Goal: Obtain resource: Download file/media

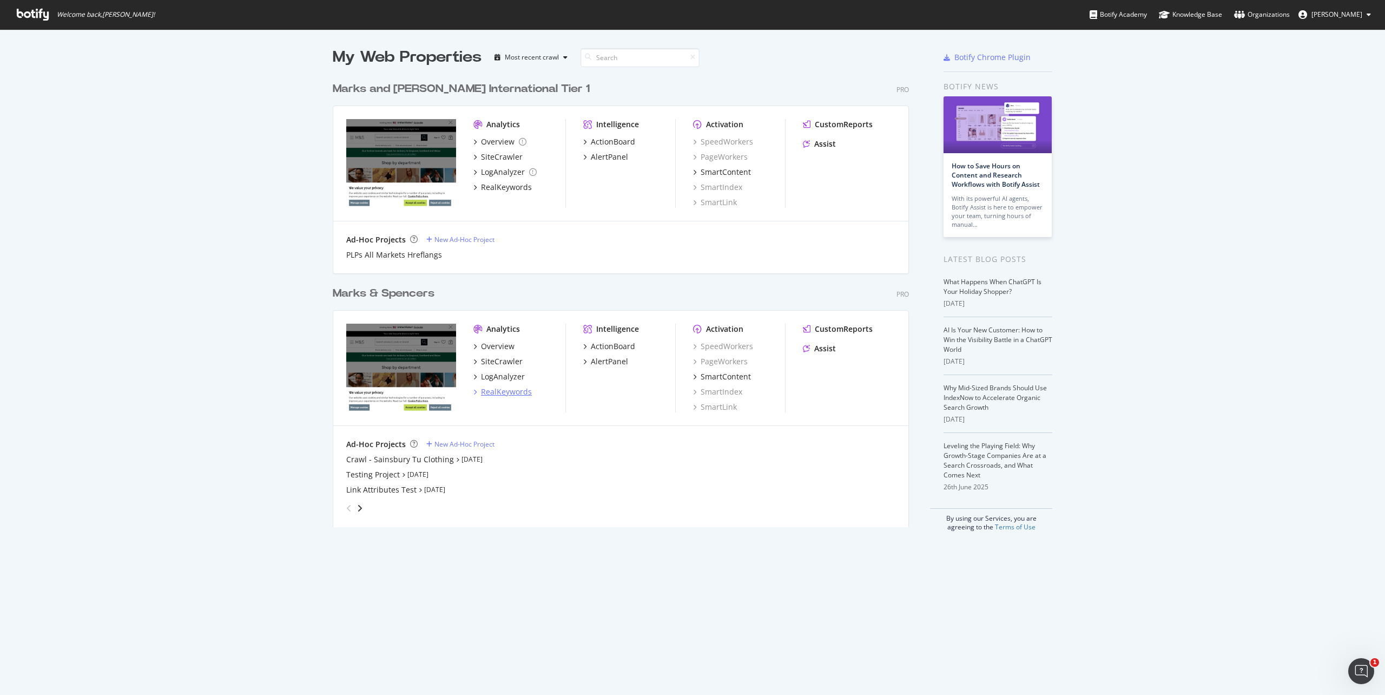
click at [499, 395] on div "RealKeywords" at bounding box center [506, 391] width 51 height 11
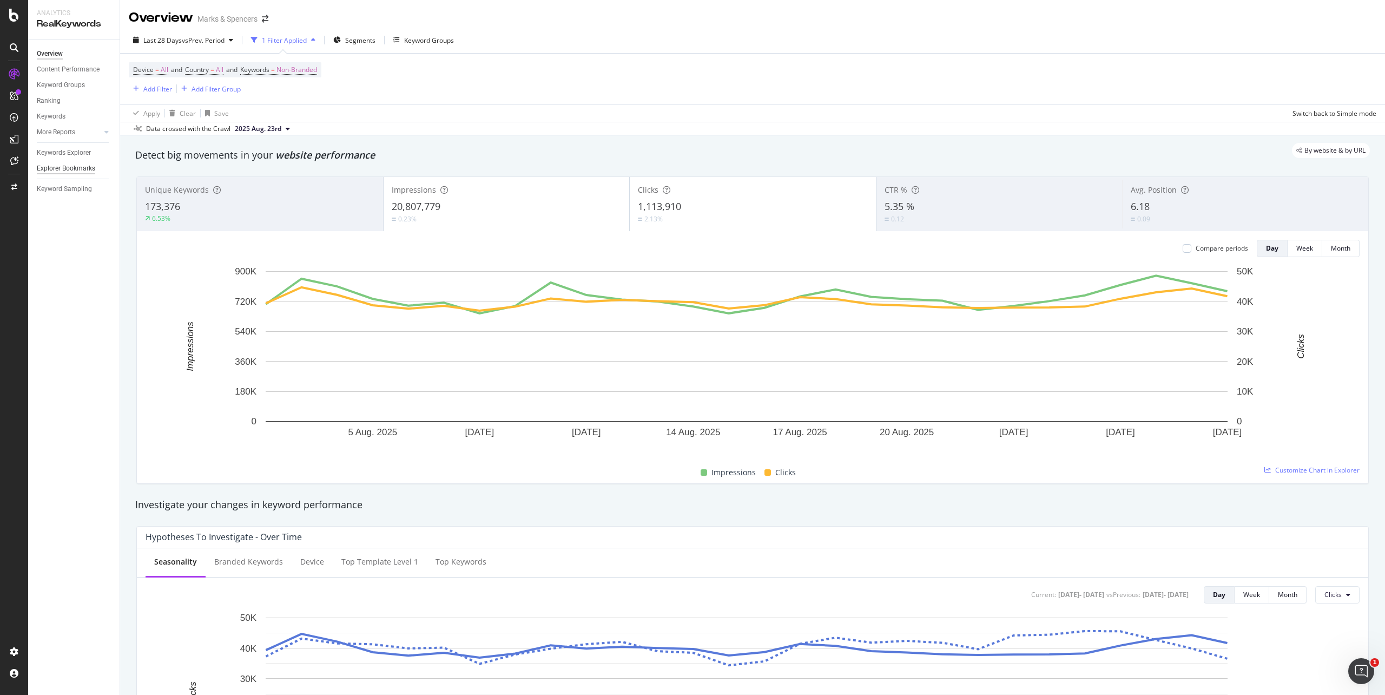
click at [83, 169] on div "Explorer Bookmarks" at bounding box center [66, 168] width 58 height 11
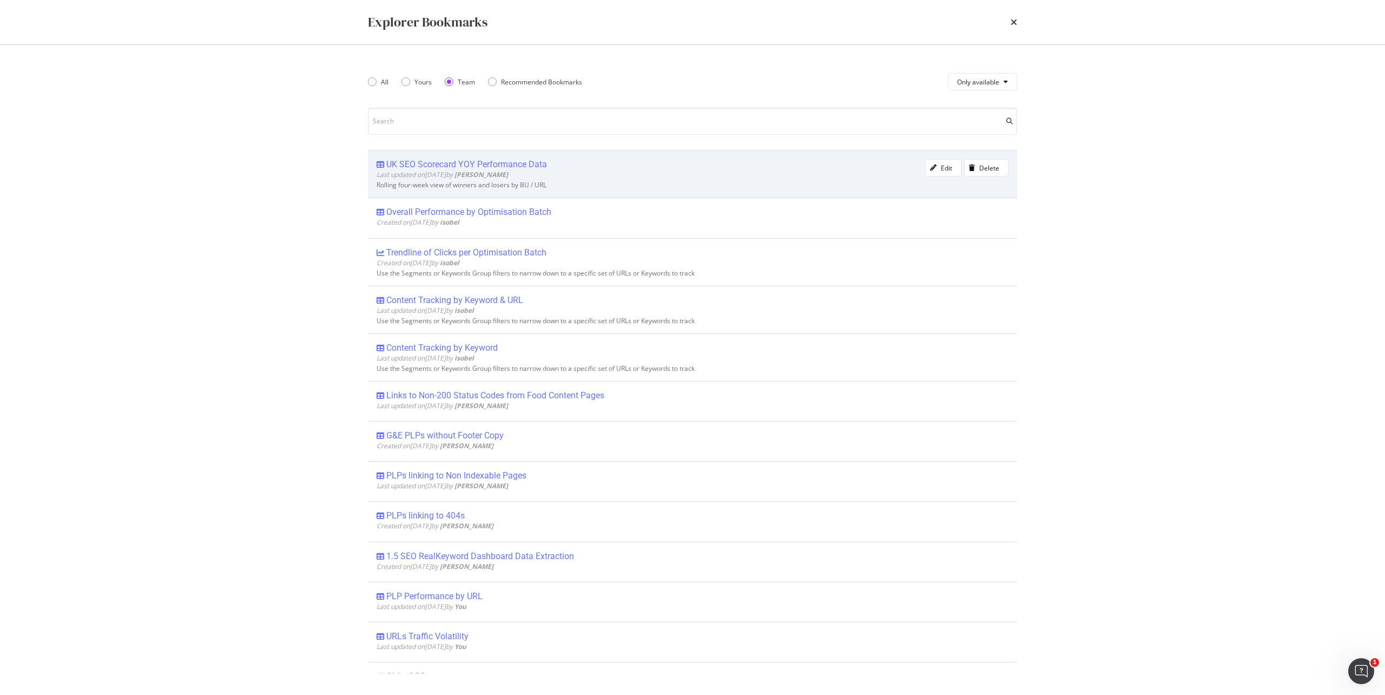
click at [497, 165] on div "UK SEO Scorecard YOY Performance Data" at bounding box center [466, 164] width 161 height 11
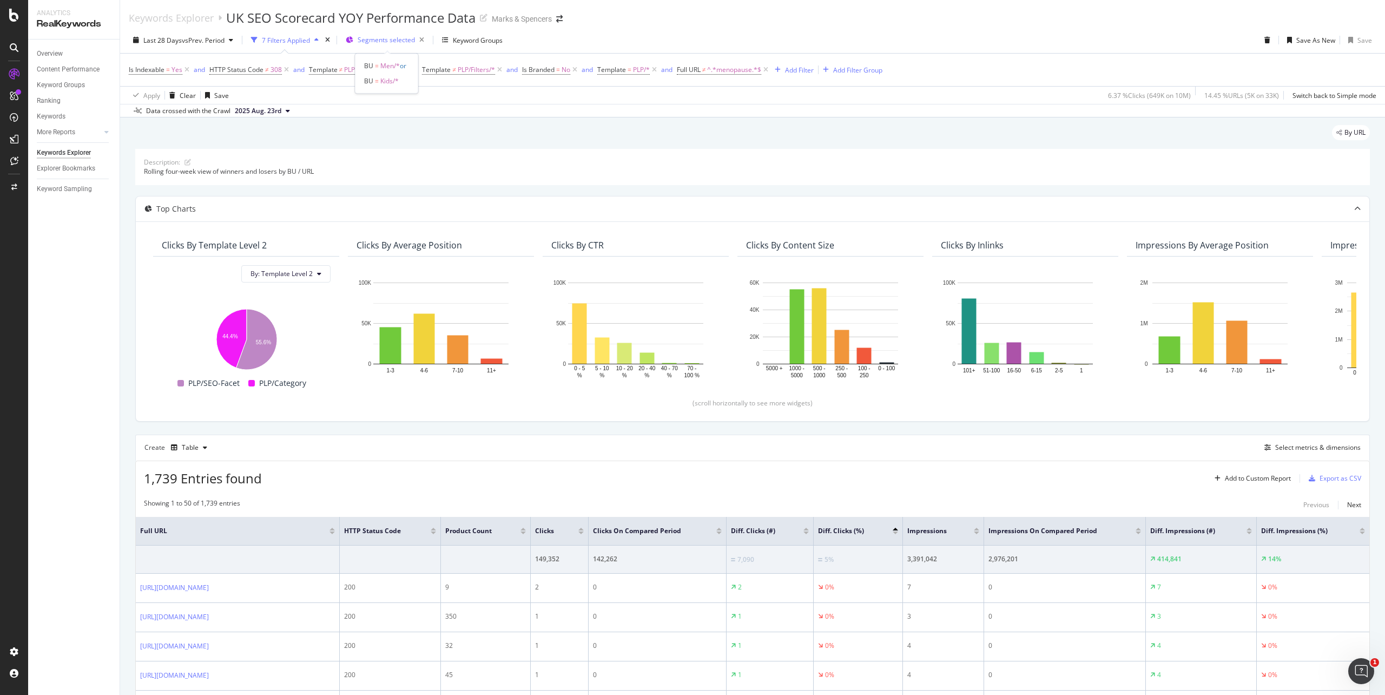
click at [376, 46] on div "Segments selected" at bounding box center [393, 39] width 71 height 15
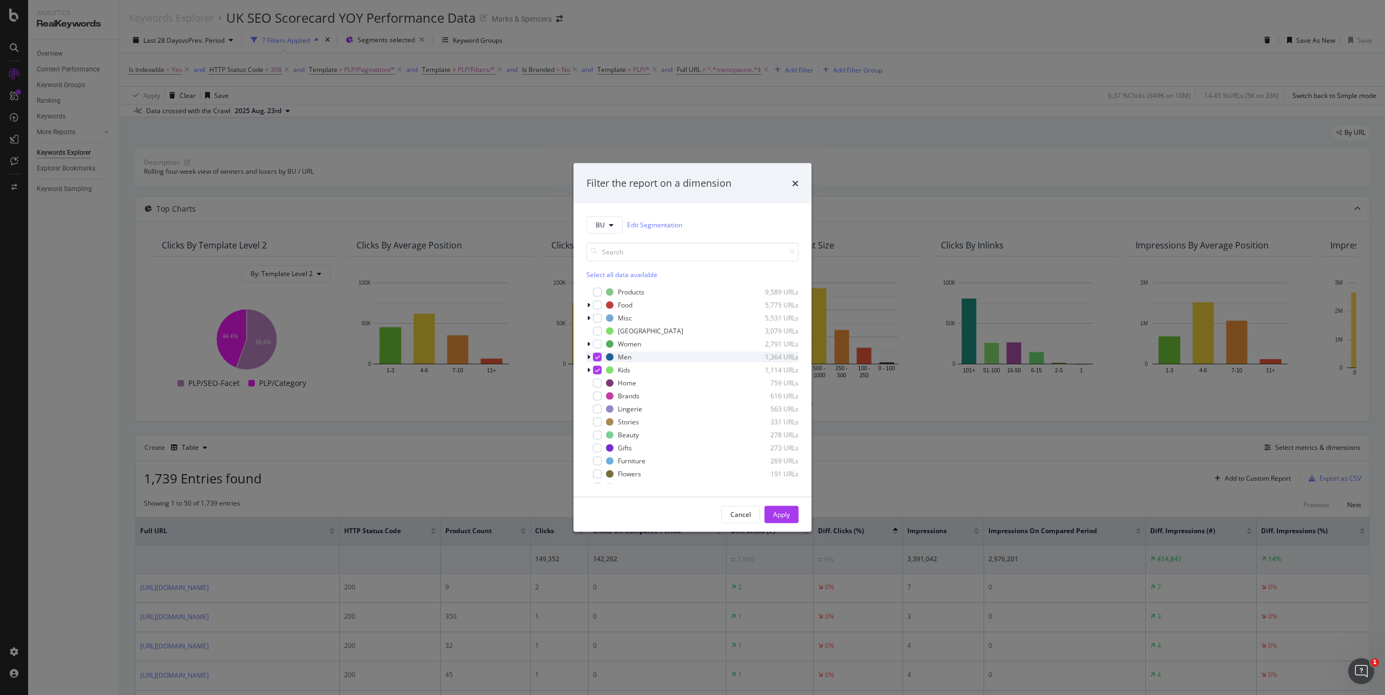
click at [595, 356] on icon "modal" at bounding box center [597, 356] width 5 height 5
drag, startPoint x: 781, startPoint y: 516, endPoint x: 777, endPoint y: 510, distance: 7.8
click at [782, 516] on div "Apply" at bounding box center [781, 514] width 17 height 9
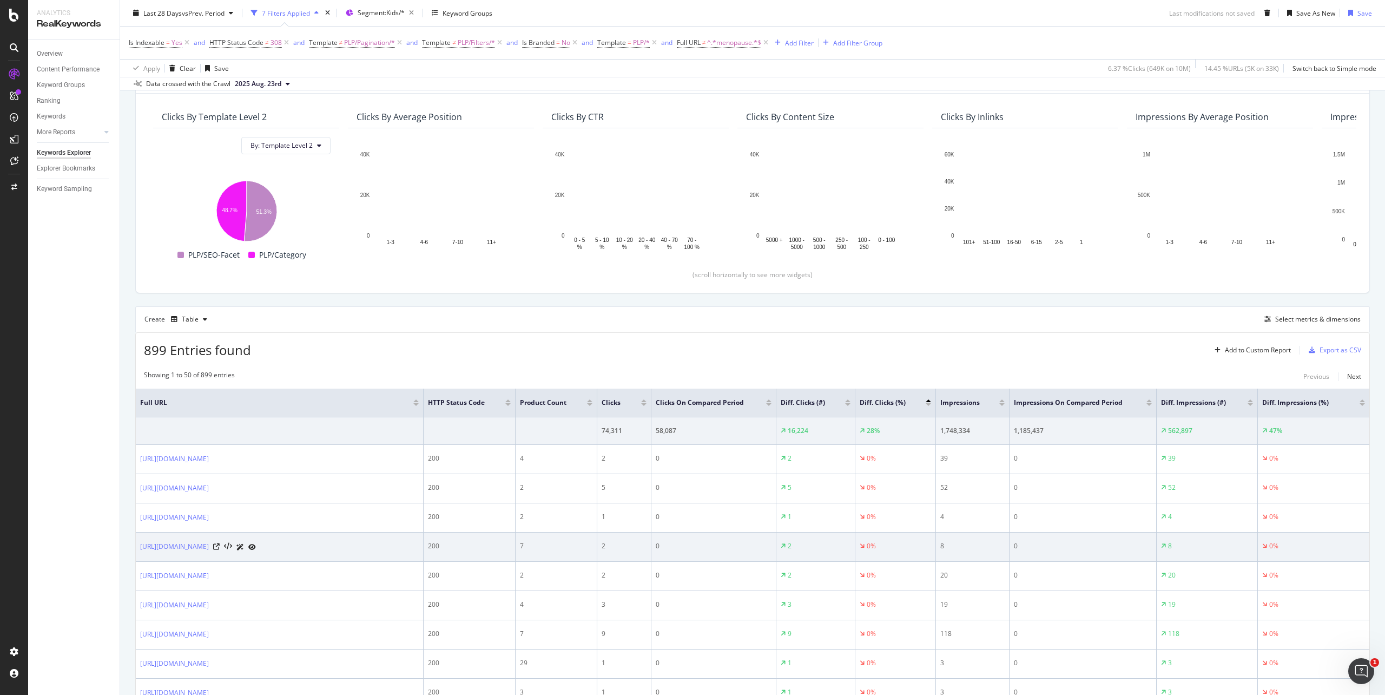
scroll to position [144, 0]
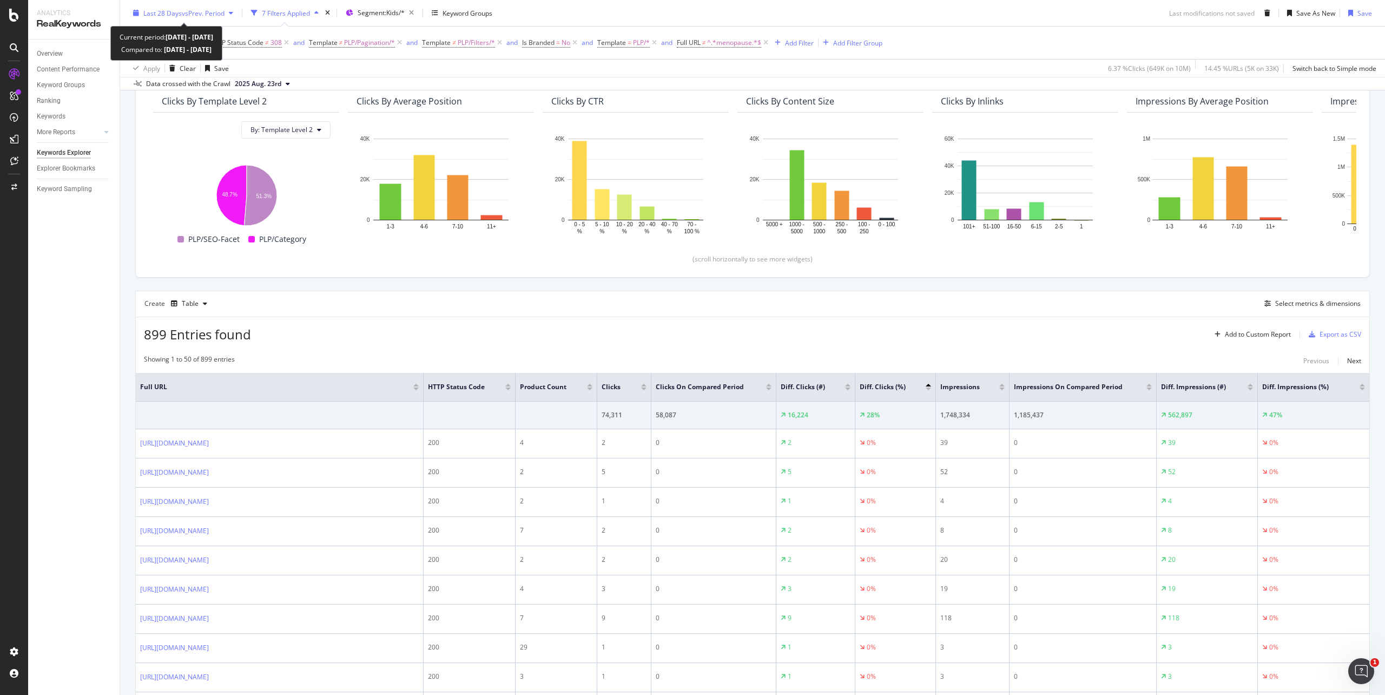
click at [158, 19] on div "Last 28 Days vs Prev. Period" at bounding box center [183, 13] width 109 height 16
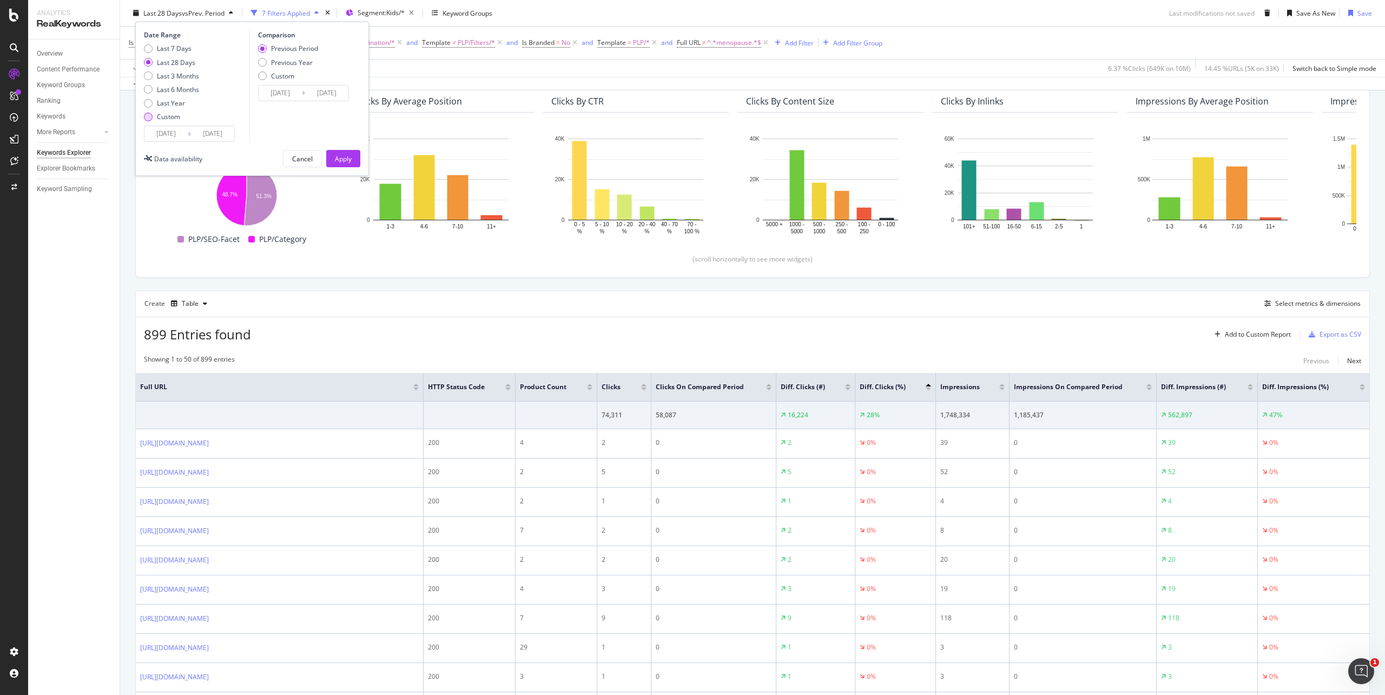
click at [152, 120] on div "Custom" at bounding box center [171, 116] width 55 height 9
click at [165, 127] on input "2025/08/02" at bounding box center [165, 133] width 43 height 15
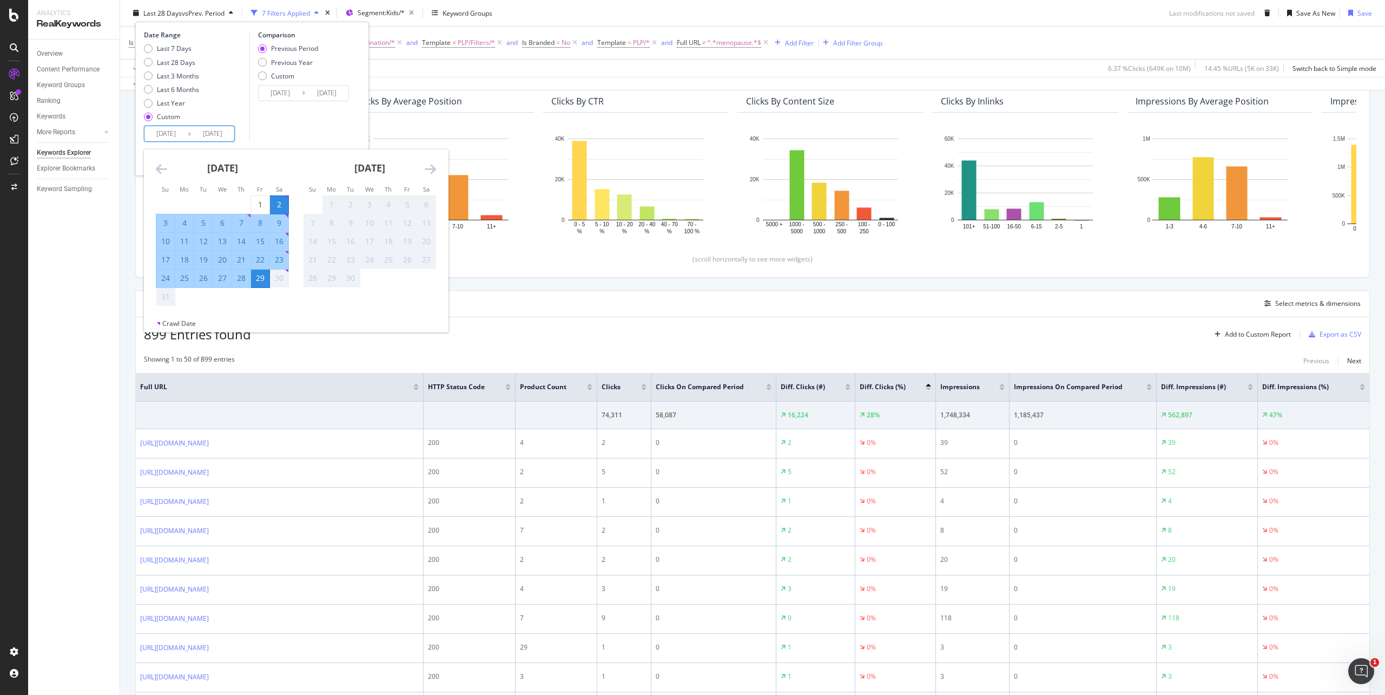
click at [162, 165] on icon "Move backward to switch to the previous month." at bounding box center [161, 168] width 11 height 13
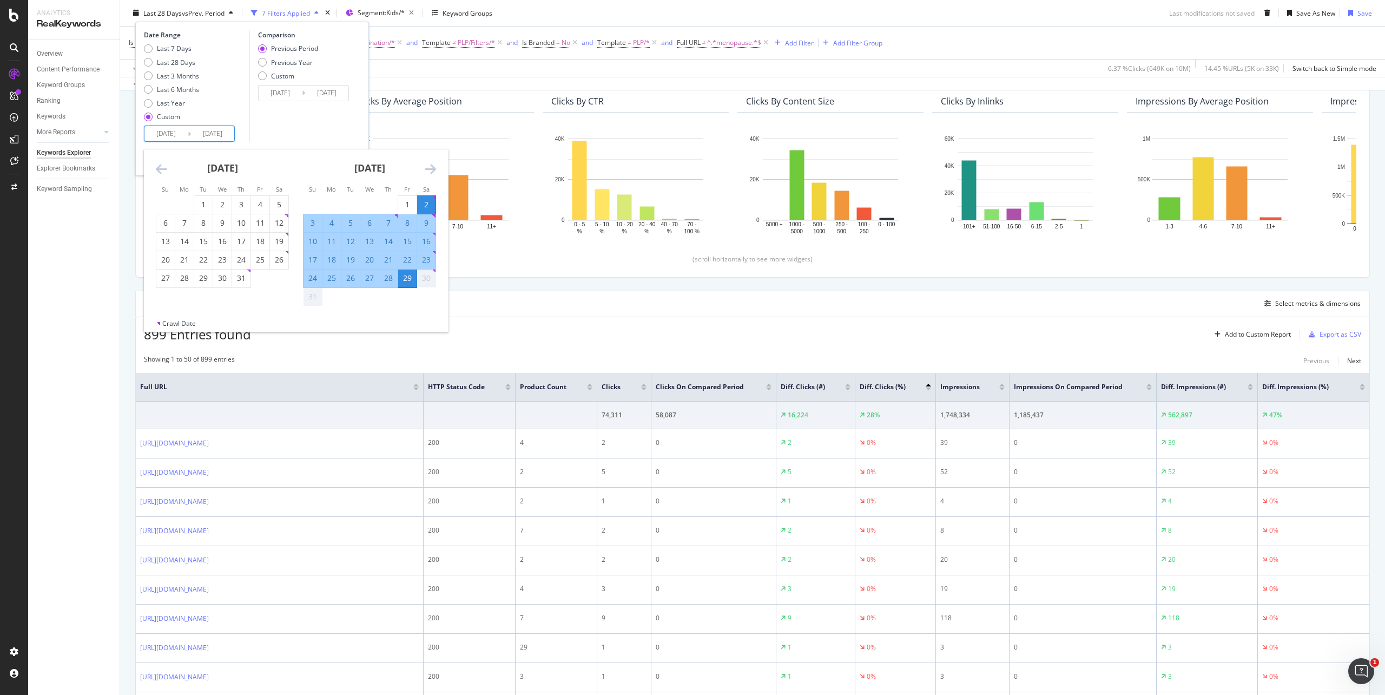
click at [429, 169] on icon "Move forward to switch to the next month." at bounding box center [430, 168] width 11 height 13
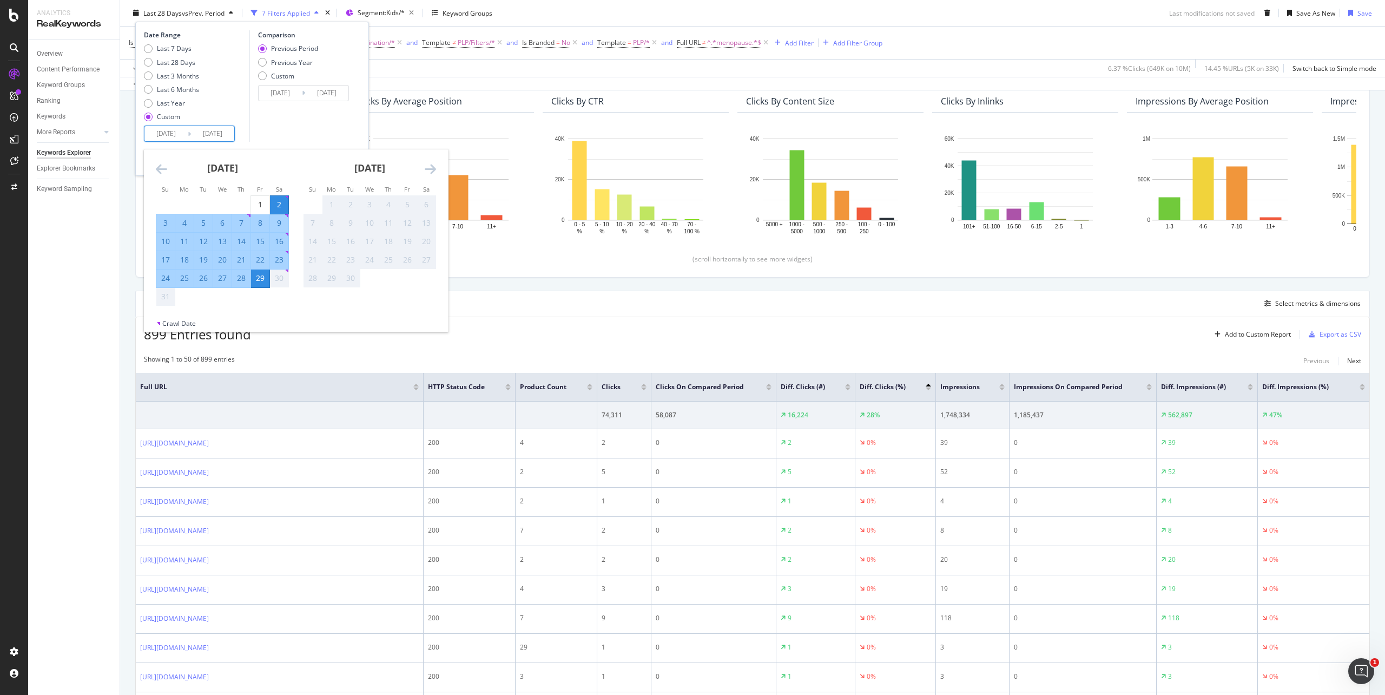
click at [160, 169] on icon "Move backward to switch to the previous month." at bounding box center [161, 168] width 11 height 13
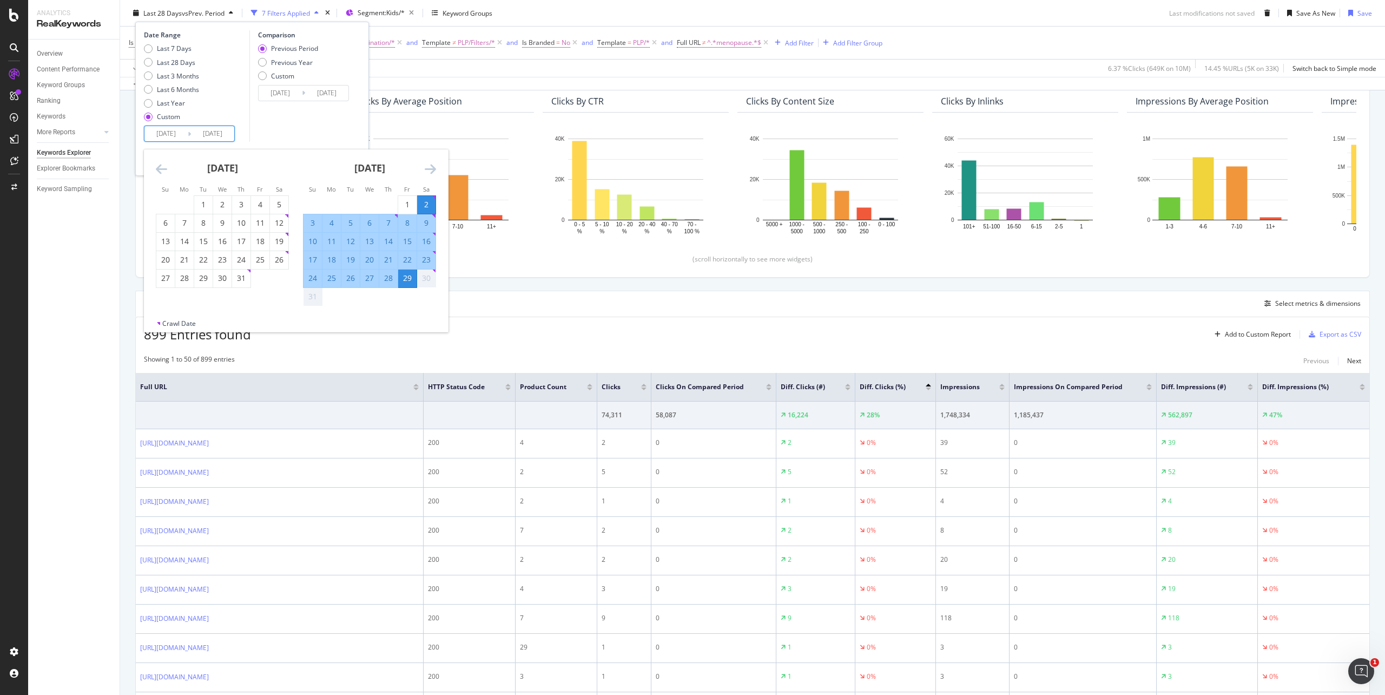
click at [161, 262] on div "20" at bounding box center [165, 259] width 18 height 11
type input "2025/07/20"
type input "2025/06/09"
type input "2025/07/19"
click at [428, 243] on div "16" at bounding box center [426, 241] width 18 height 11
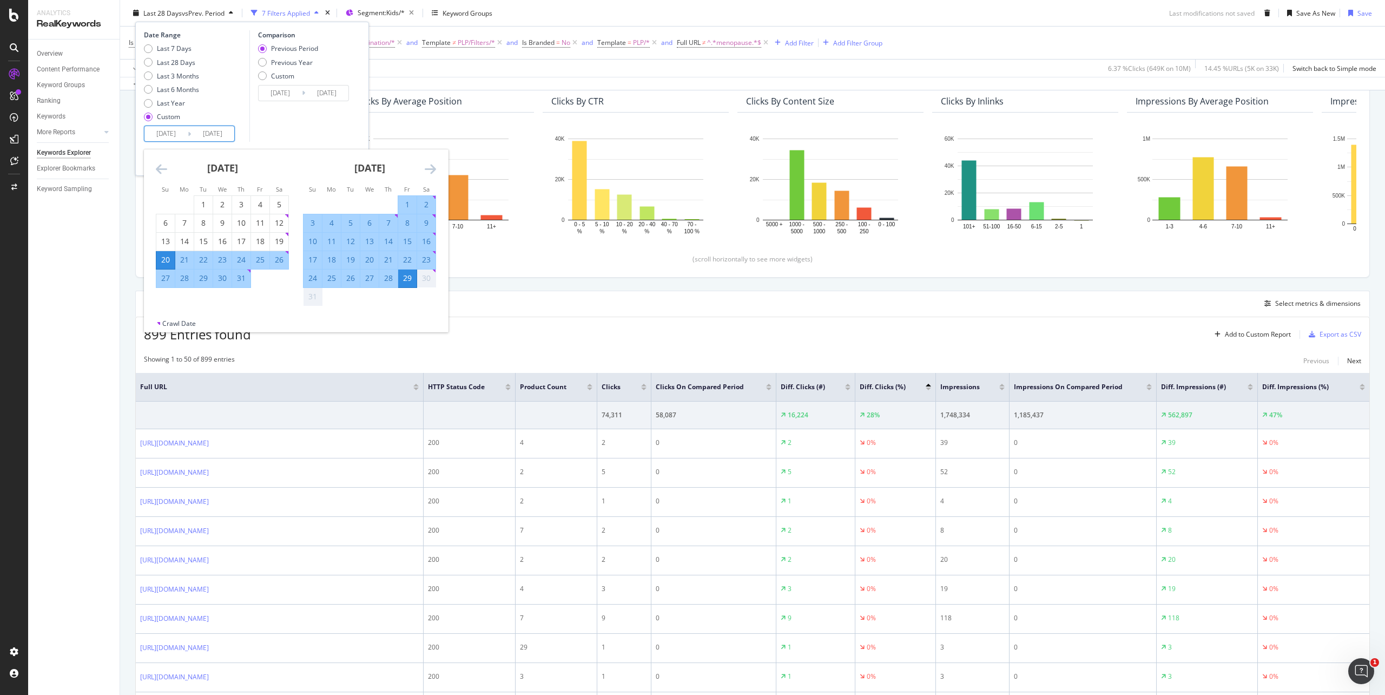
type input "2025/08/16"
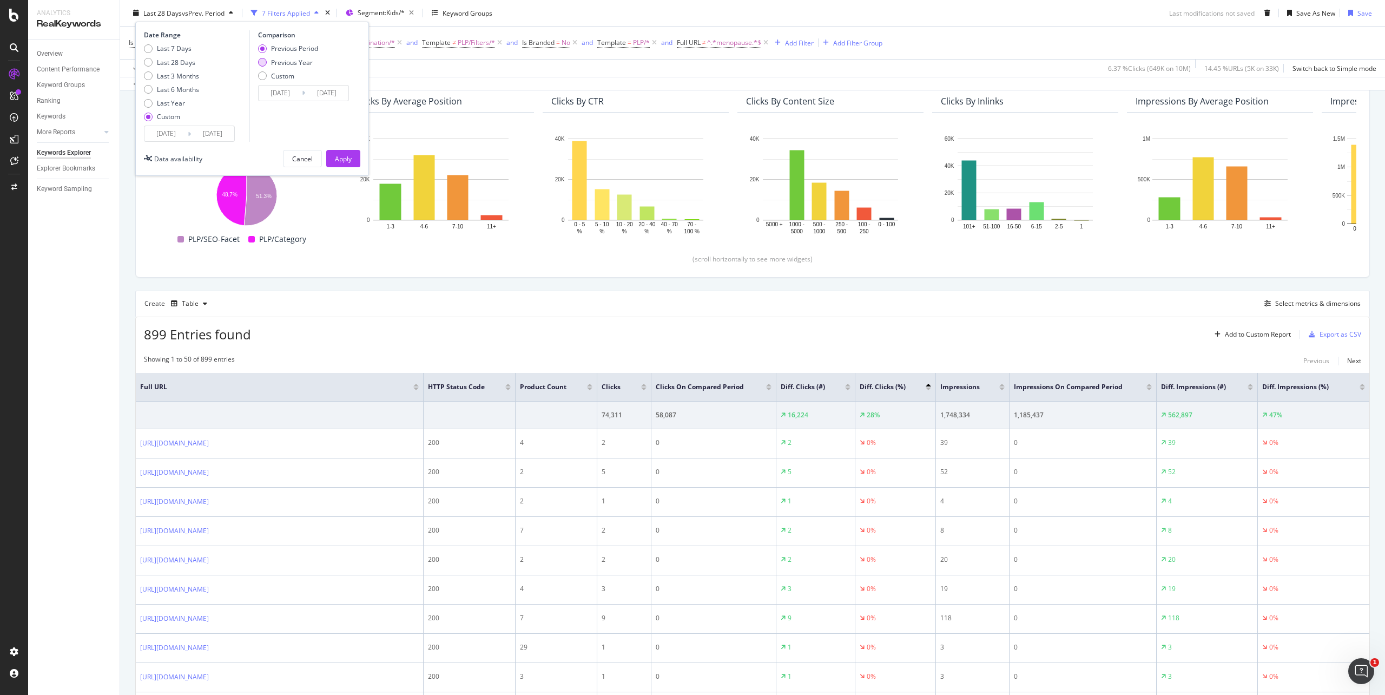
click at [301, 61] on div "Previous Year" at bounding box center [292, 61] width 42 height 9
type input "2024/07/21"
type input "2024/08/17"
click at [340, 158] on div "Apply" at bounding box center [343, 158] width 17 height 9
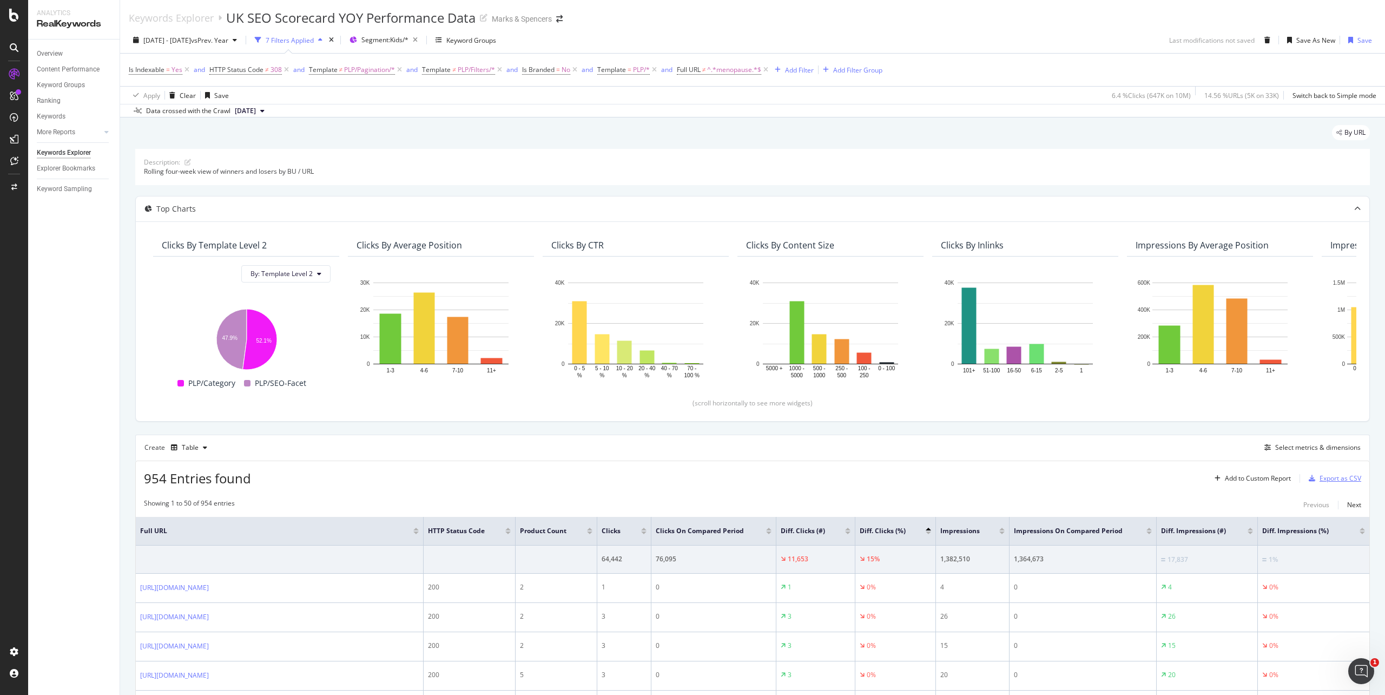
click at [1307, 481] on div "button" at bounding box center [1311, 478] width 15 height 6
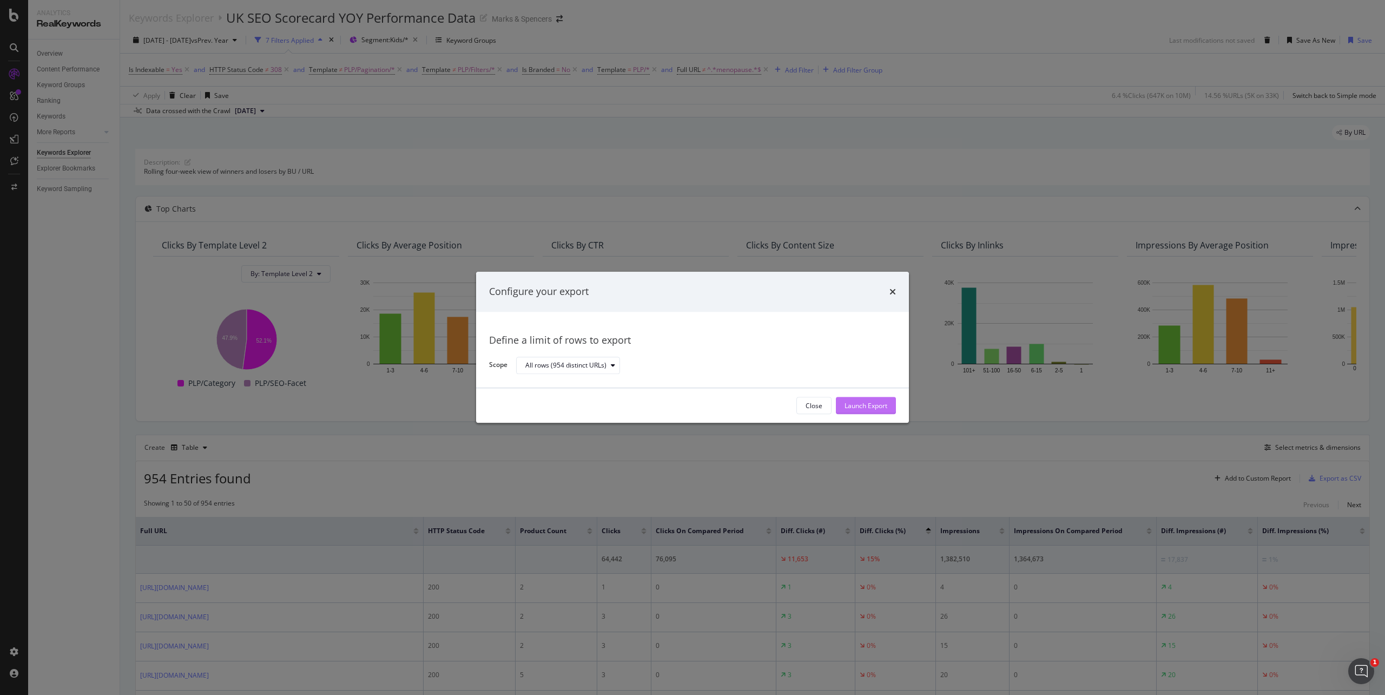
click at [886, 405] on div "Launch Export" at bounding box center [865, 405] width 43 height 9
